Goal: Information Seeking & Learning: Learn about a topic

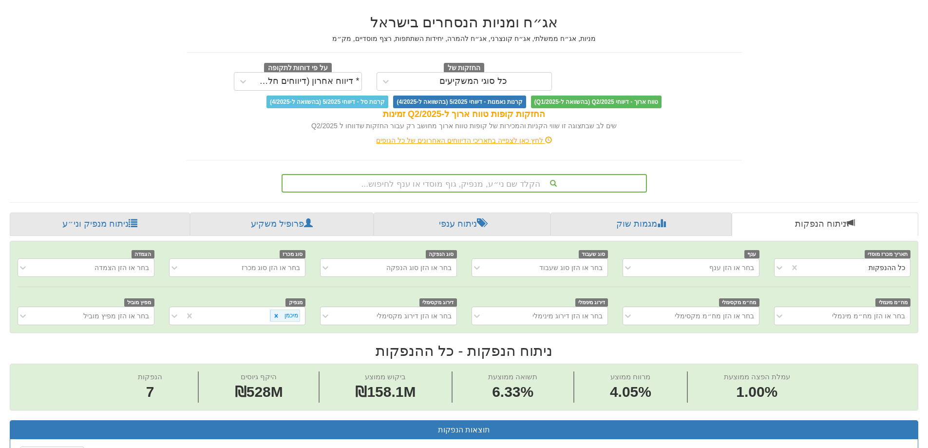
scroll to position [23, 0]
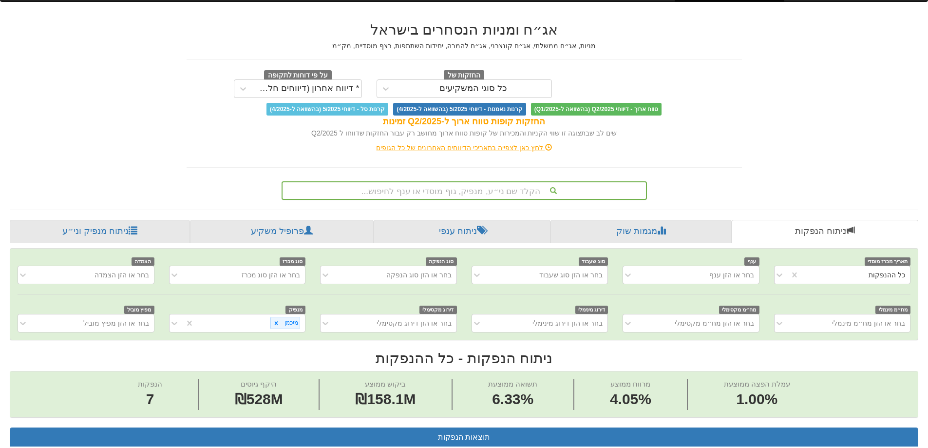
click at [429, 191] on div "הקלד שם ני״ע, מנפיק, גוף מוסדי או ענף לחיפוש..." at bounding box center [465, 190] width 364 height 17
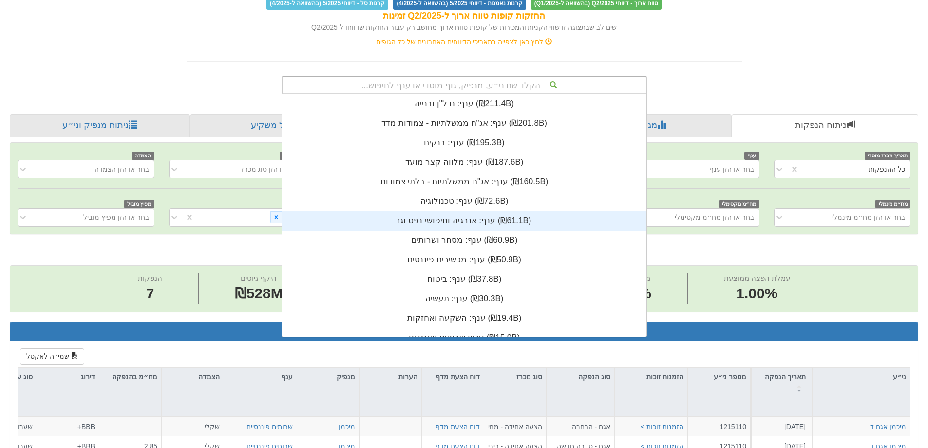
scroll to position [121, 0]
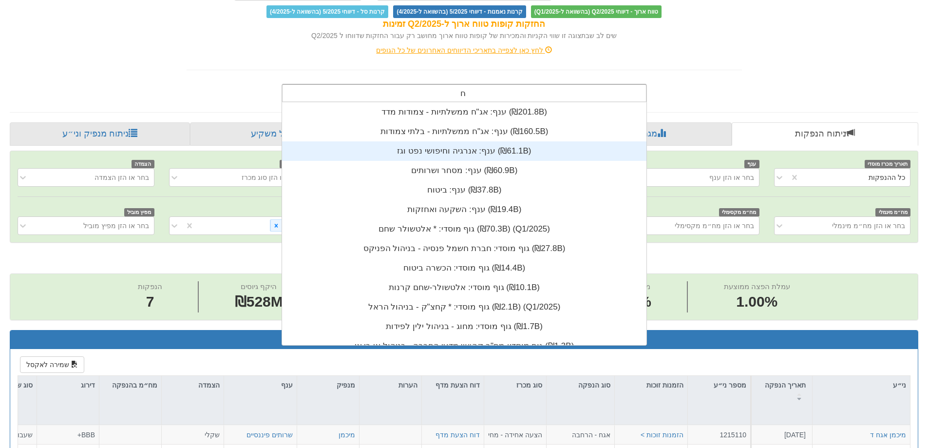
type input "חלל"
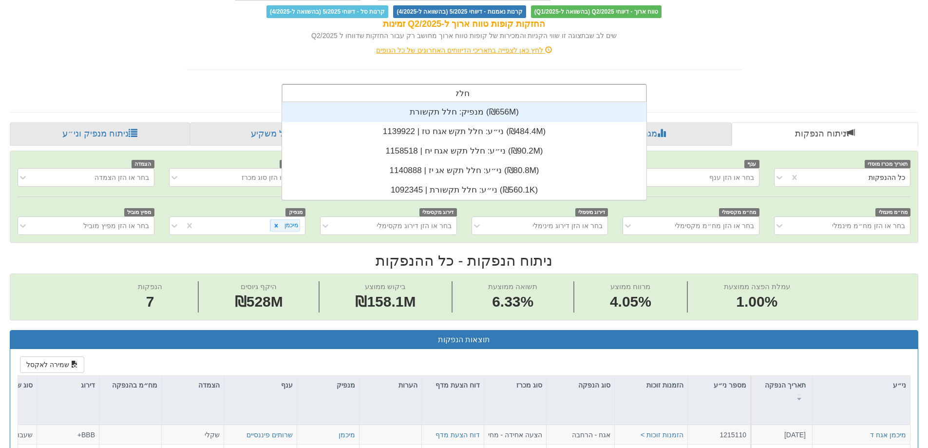
scroll to position [97, 0]
click at [373, 114] on div "מנפיק: ‏חלל תקשורת ‎(₪656M)‎" at bounding box center [464, 111] width 364 height 19
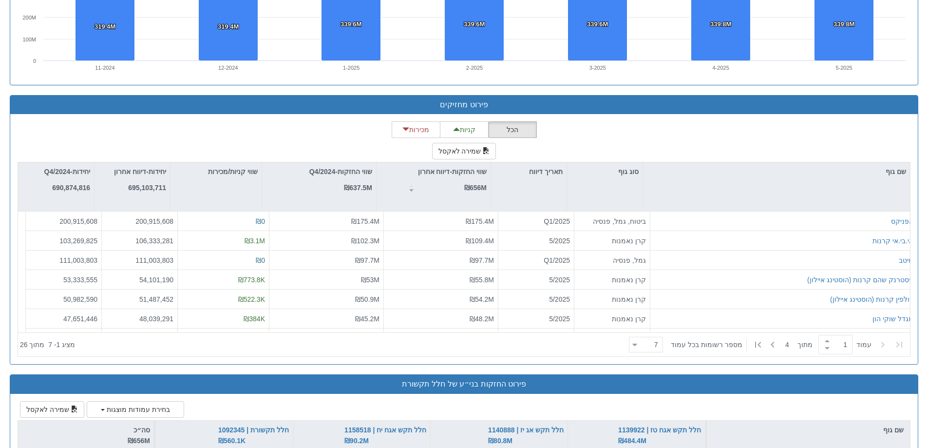
scroll to position [1169, 0]
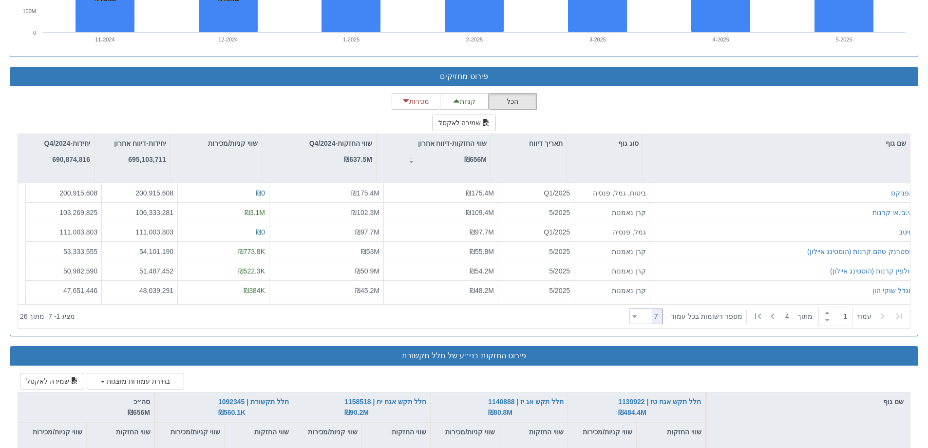
click at [637, 317] on icon at bounding box center [634, 316] width 5 height 2
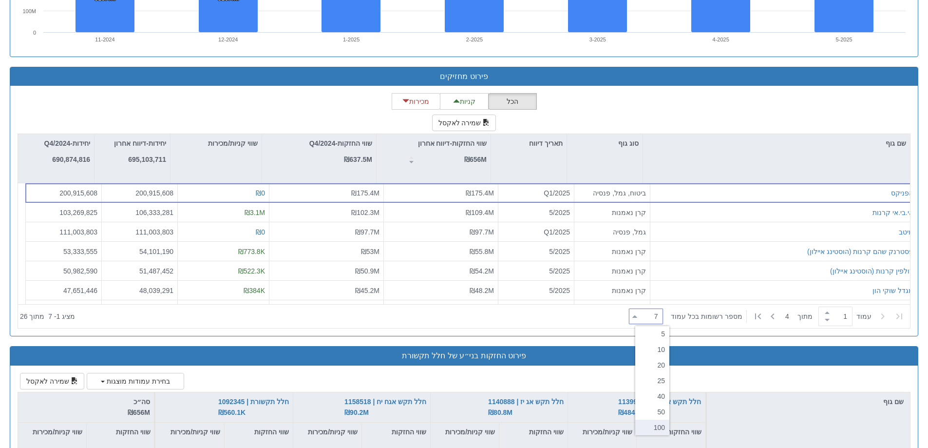
click at [652, 429] on div "100" at bounding box center [652, 428] width 34 height 16
type input "100"
click at [623, 146] on div "סוג גוף" at bounding box center [605, 143] width 76 height 19
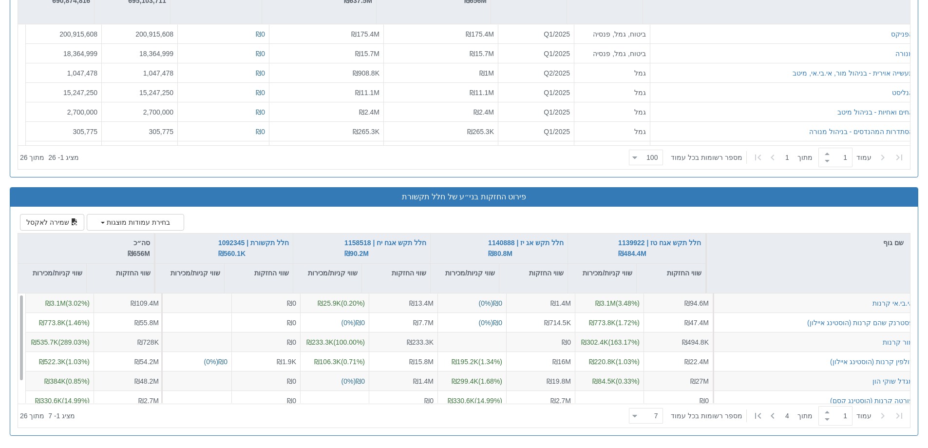
scroll to position [0, 0]
click at [637, 419] on div at bounding box center [634, 415] width 5 height 13
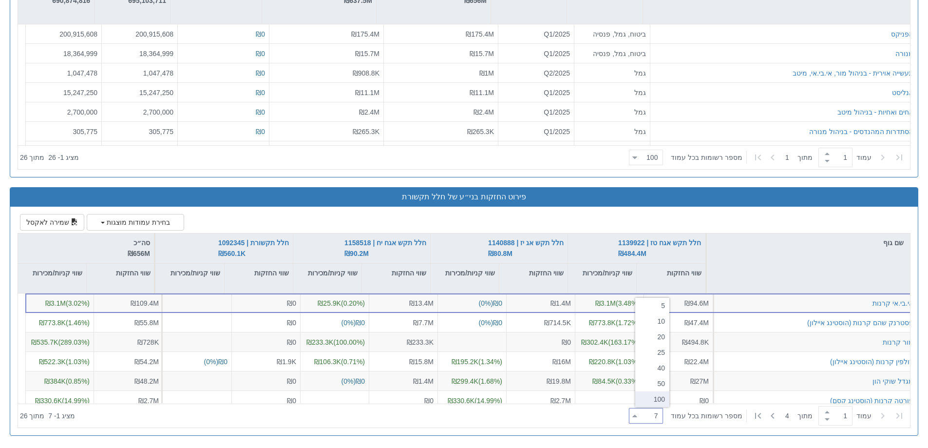
click at [653, 398] on div "100" at bounding box center [652, 399] width 34 height 16
type input "100"
click at [715, 269] on div at bounding box center [716, 263] width 11 height 60
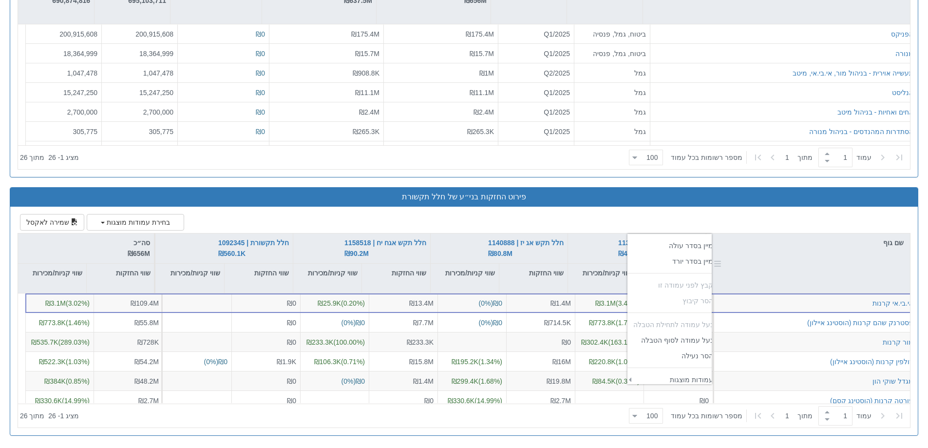
scroll to position [160, 86]
click at [753, 269] on div "שם גוף" at bounding box center [808, 263] width 203 height 60
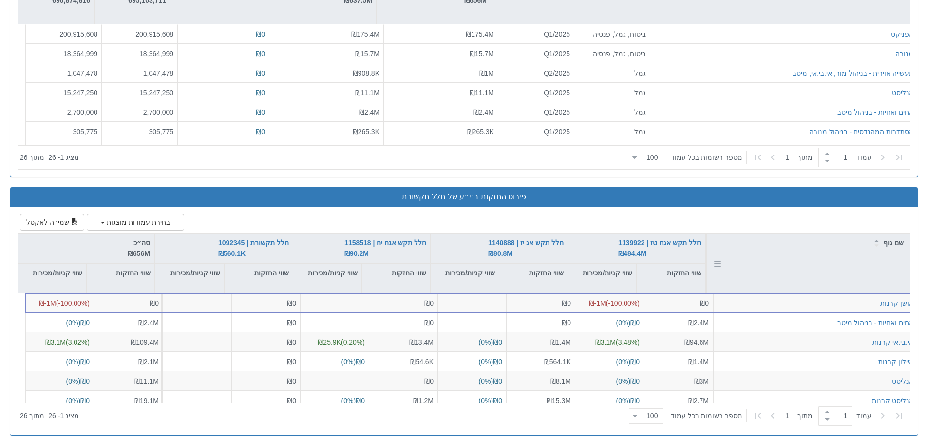
click at [752, 282] on div "שם גוף" at bounding box center [808, 263] width 203 height 60
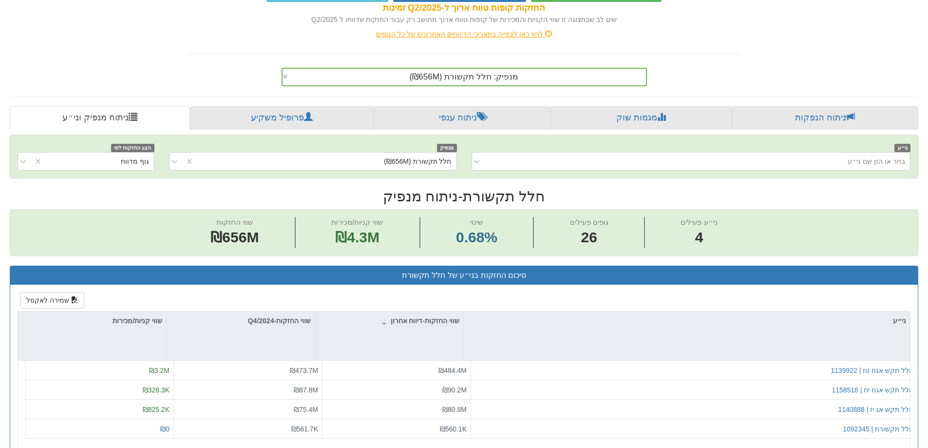
scroll to position [0, 0]
